Goal: Information Seeking & Learning: Learn about a topic

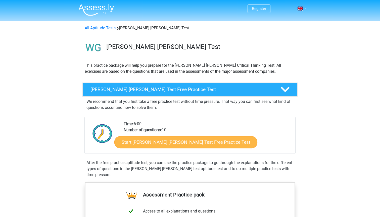
click at [141, 142] on link "Start [PERSON_NAME] [PERSON_NAME] Test Free Practice Test" at bounding box center [185, 142] width 143 height 12
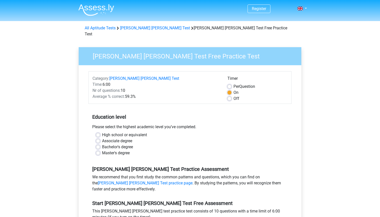
click at [102, 144] on label "Bachelor's degree" at bounding box center [117, 147] width 31 height 6
click at [99, 144] on input "Bachelor's degree" at bounding box center [98, 146] width 4 height 5
radio input "true"
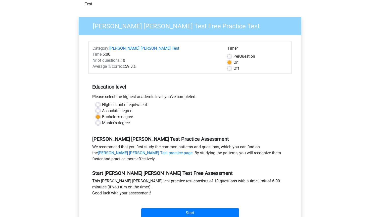
scroll to position [34, 0]
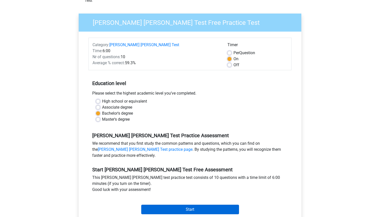
click at [203, 205] on input "Start" at bounding box center [190, 210] width 98 height 10
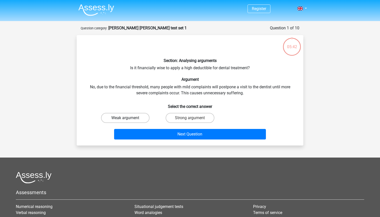
click at [145, 118] on label "Weak argument" at bounding box center [125, 118] width 48 height 10
click at [129, 118] on input "Weak argument" at bounding box center [126, 119] width 3 height 3
radio input "true"
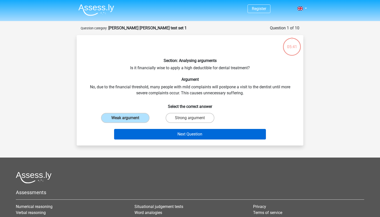
click at [151, 136] on button "Next Question" at bounding box center [190, 134] width 152 height 11
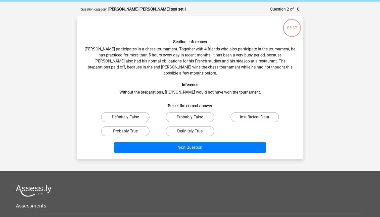
scroll to position [19, 0]
click at [192, 117] on input "Probably False" at bounding box center [191, 118] width 3 height 3
radio input "true"
click at [136, 126] on label "Probably True" at bounding box center [125, 131] width 48 height 10
click at [129, 131] on input "Probably True" at bounding box center [126, 132] width 3 height 3
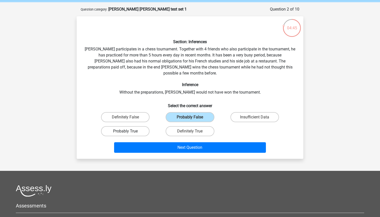
radio input "true"
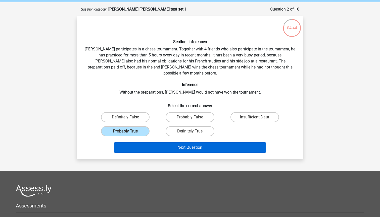
click at [190, 142] on button "Next Question" at bounding box center [190, 147] width 152 height 11
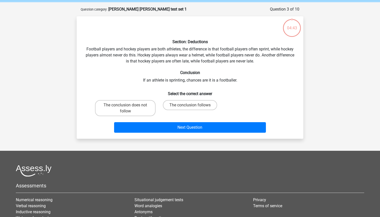
scroll to position [25, 0]
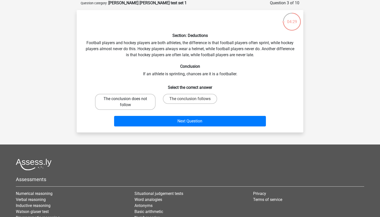
click at [141, 105] on label "The conclusion does not follow" at bounding box center [125, 102] width 61 height 16
click at [129, 102] on input "The conclusion does not follow" at bounding box center [126, 100] width 3 height 3
radio input "true"
click at [191, 100] on input "The conclusion follows" at bounding box center [191, 100] width 3 height 3
radio input "true"
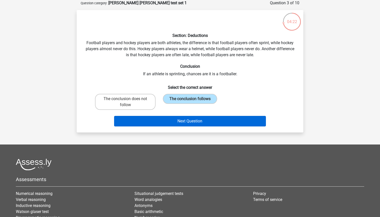
click at [176, 123] on button "Next Question" at bounding box center [190, 121] width 152 height 11
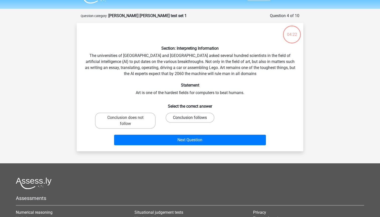
scroll to position [12, 0]
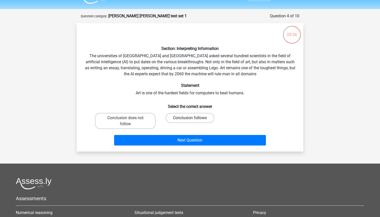
click at [180, 118] on label "Conclusion follows" at bounding box center [190, 118] width 48 height 10
click at [190, 118] on input "Conclusion follows" at bounding box center [191, 119] width 3 height 3
radio input "true"
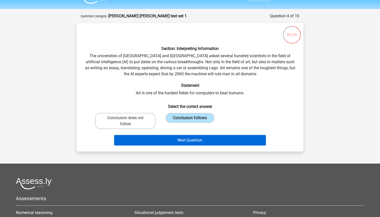
click at [178, 138] on button "Next Question" at bounding box center [190, 140] width 152 height 11
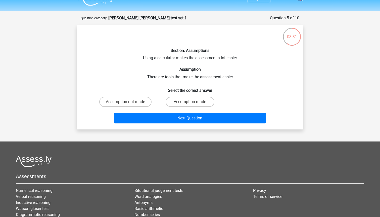
scroll to position [13, 0]
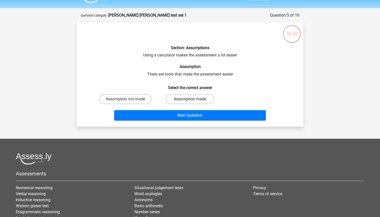
click at [195, 99] on label "Assumption made" at bounding box center [190, 99] width 48 height 10
click at [193, 99] on input "Assumption made" at bounding box center [191, 100] width 3 height 3
radio input "true"
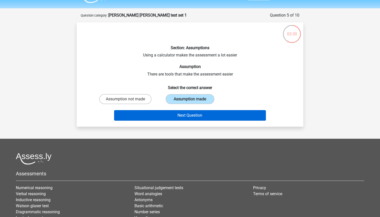
click at [186, 112] on button "Next Question" at bounding box center [190, 115] width 152 height 11
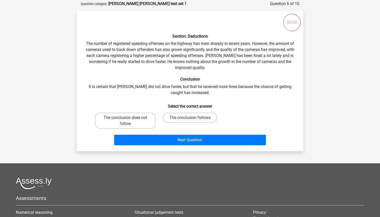
scroll to position [26, 0]
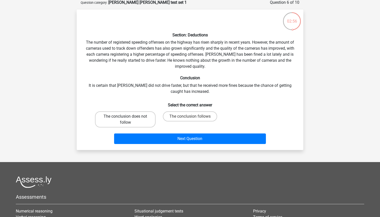
click at [149, 120] on label "The conclusion does not follow" at bounding box center [125, 120] width 61 height 16
click at [129, 120] on input "The conclusion does not follow" at bounding box center [126, 118] width 3 height 3
radio input "true"
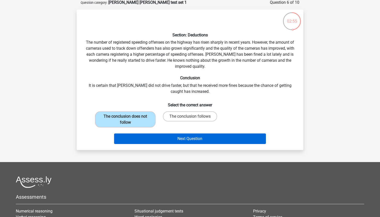
click at [157, 135] on button "Next Question" at bounding box center [190, 139] width 152 height 11
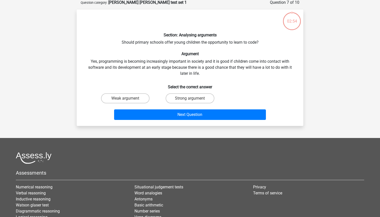
scroll to position [25, 0]
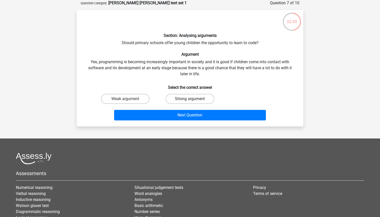
click at [185, 95] on label "Strong argument" at bounding box center [190, 99] width 48 height 10
click at [190, 99] on input "Strong argument" at bounding box center [191, 100] width 3 height 3
radio input "true"
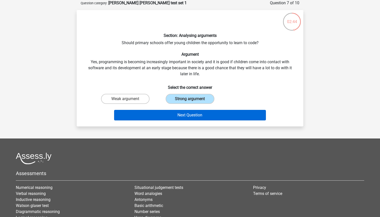
click at [181, 114] on button "Next Question" at bounding box center [190, 115] width 152 height 11
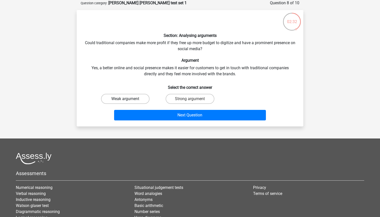
click at [138, 99] on label "Weak argument" at bounding box center [125, 99] width 48 height 10
click at [129, 99] on input "Weak argument" at bounding box center [126, 100] width 3 height 3
radio input "true"
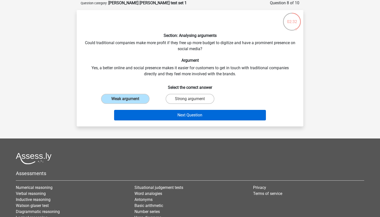
click at [143, 115] on button "Next Question" at bounding box center [190, 115] width 152 height 11
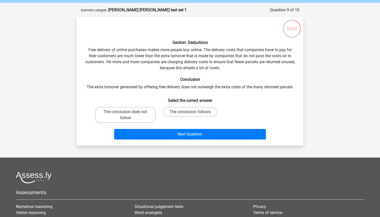
scroll to position [19, 0]
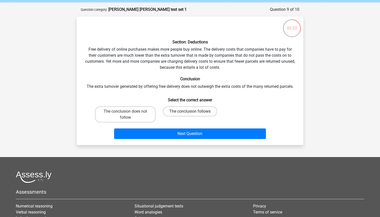
click at [176, 114] on label "The conclusion follows" at bounding box center [190, 111] width 54 height 10
click at [190, 114] on input "The conclusion follows" at bounding box center [191, 113] width 3 height 3
radio input "true"
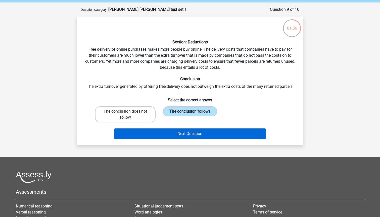
click at [176, 132] on button "Next Question" at bounding box center [190, 134] width 152 height 11
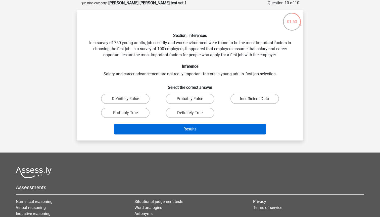
scroll to position [18, 0]
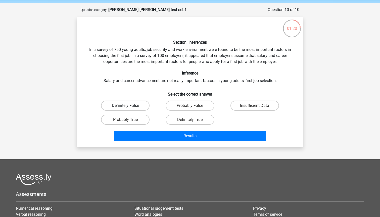
click at [135, 107] on label "Definitely False" at bounding box center [125, 106] width 48 height 10
click at [129, 107] on input "Definitely False" at bounding box center [126, 107] width 3 height 3
radio input "true"
click at [181, 107] on label "Probably False" at bounding box center [190, 106] width 48 height 10
click at [190, 107] on input "Probably False" at bounding box center [191, 107] width 3 height 3
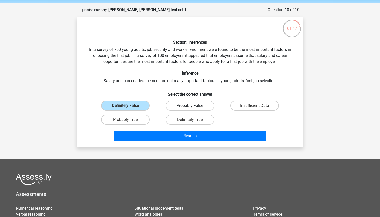
radio input "true"
click at [235, 106] on label "Insufficient Data" at bounding box center [254, 106] width 48 height 10
click at [254, 106] on input "Insufficient Data" at bounding box center [255, 107] width 3 height 3
radio input "true"
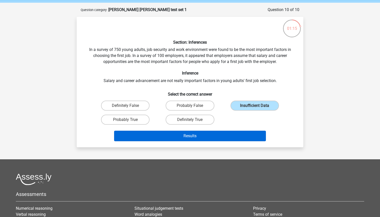
click at [218, 135] on button "Results" at bounding box center [190, 136] width 152 height 11
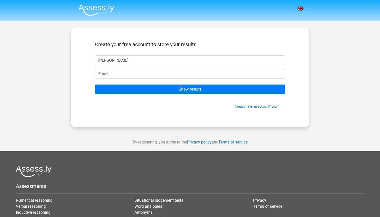
drag, startPoint x: 180, startPoint y: 64, endPoint x: 115, endPoint y: 60, distance: 65.9
click at [115, 60] on input "Fiona" at bounding box center [190, 61] width 190 height 10
type input "F"
type input "Fiona"
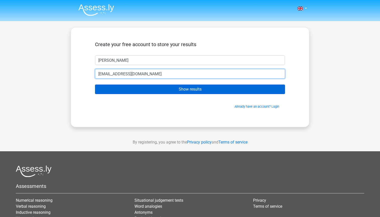
type input "fionawijaya55@gmaill.com"
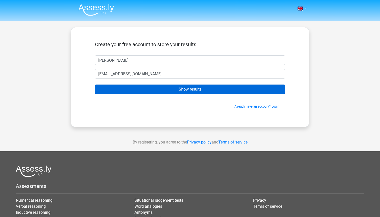
click at [145, 90] on input "Show results" at bounding box center [190, 90] width 190 height 10
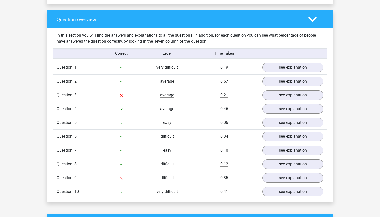
scroll to position [367, 0]
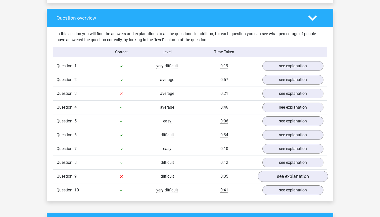
click at [280, 175] on link "see explanation" at bounding box center [293, 176] width 70 height 11
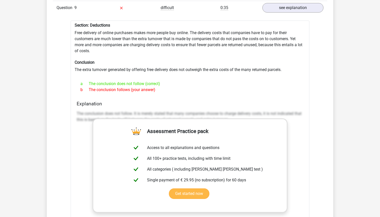
scroll to position [536, 0]
